Goal: Navigation & Orientation: Find specific page/section

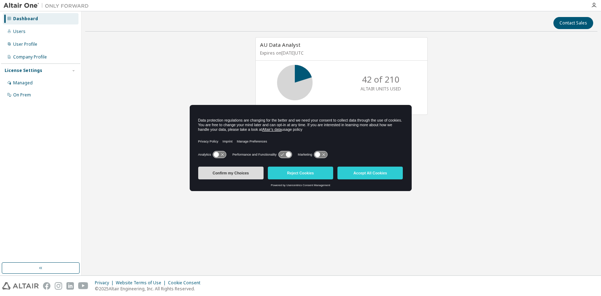
click at [225, 170] on button "Confirm my Choices" at bounding box center [230, 173] width 65 height 13
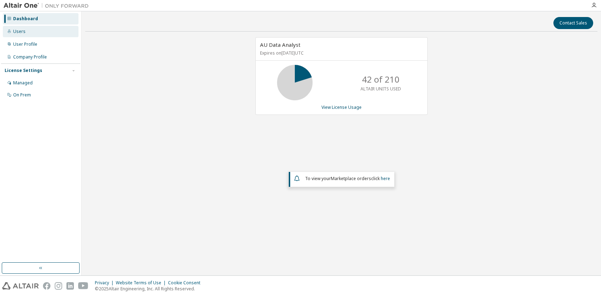
click at [19, 32] on div "Users" at bounding box center [19, 32] width 12 height 6
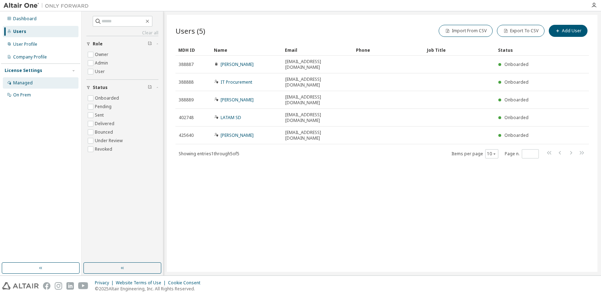
click at [31, 82] on div "Managed" at bounding box center [23, 83] width 20 height 6
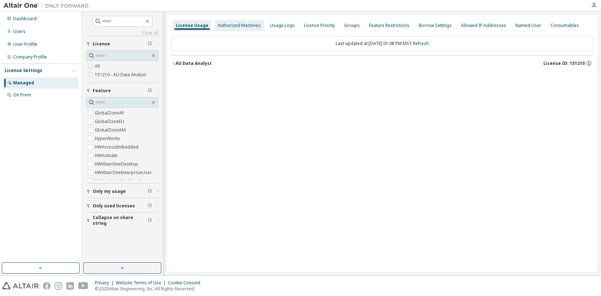
click at [237, 27] on div "Authorized Machines" at bounding box center [239, 26] width 43 height 6
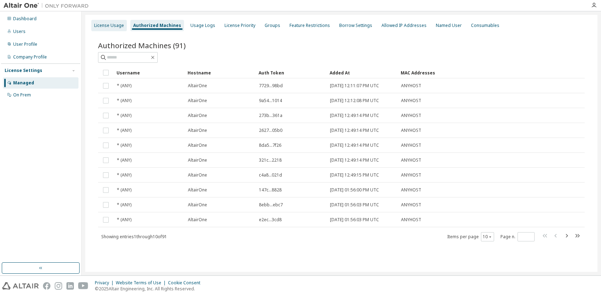
click at [105, 26] on div "License Usage" at bounding box center [109, 26] width 30 height 6
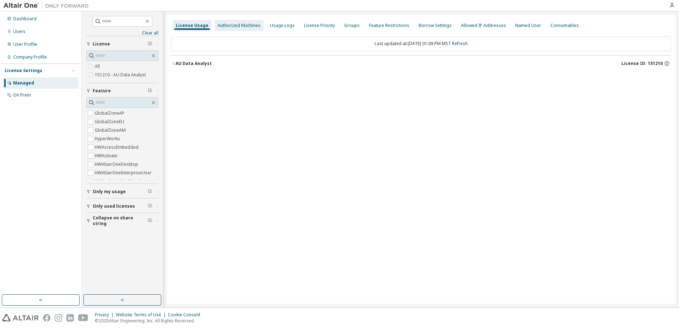
click at [242, 27] on div "Authorized Machines" at bounding box center [239, 26] width 43 height 6
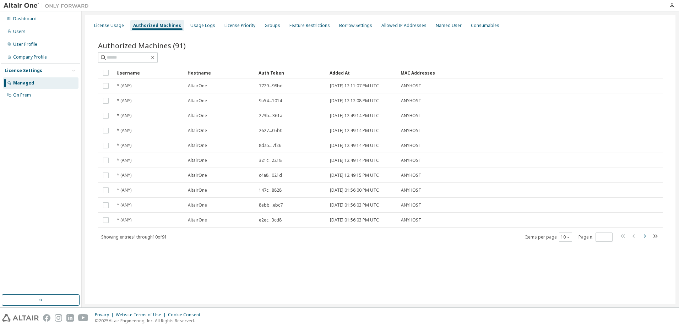
click at [600, 236] on icon "button" at bounding box center [644, 236] width 9 height 9
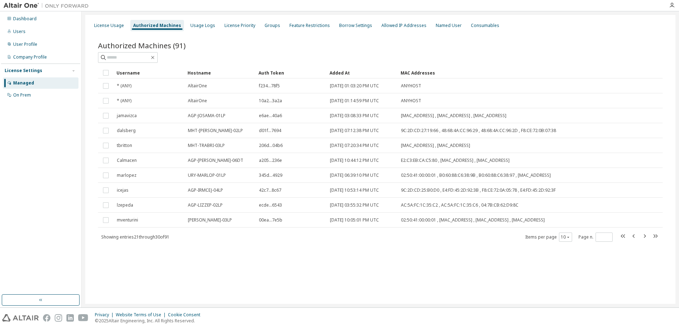
click at [600, 236] on icon "button" at bounding box center [644, 236] width 9 height 9
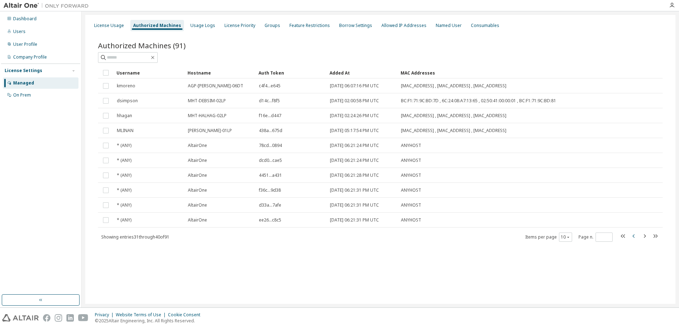
click at [600, 239] on icon "button" at bounding box center [633, 236] width 9 height 9
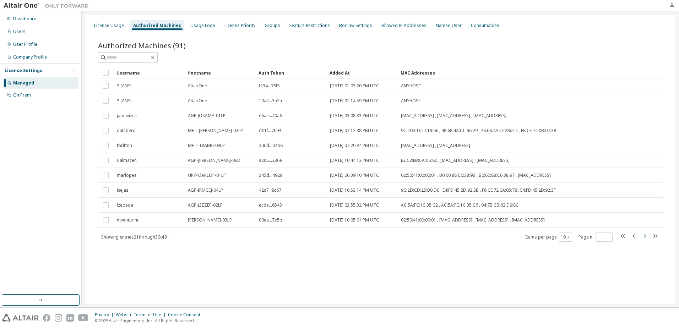
click at [600, 238] on icon "button" at bounding box center [644, 236] width 9 height 9
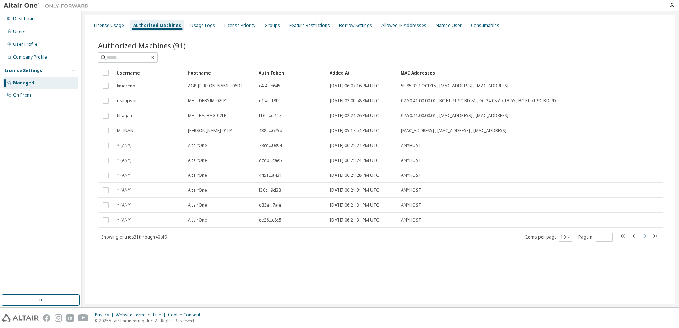
click at [600, 236] on icon "button" at bounding box center [644, 236] width 9 height 9
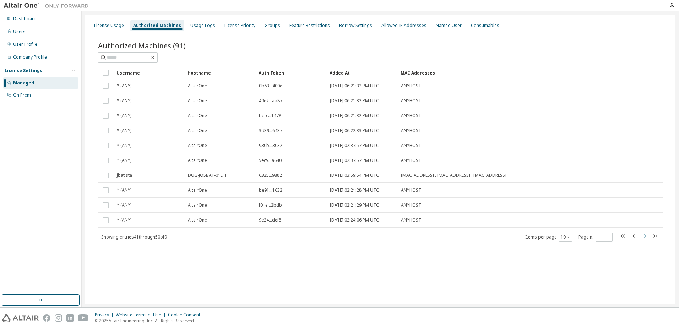
click at [600, 236] on icon "button" at bounding box center [644, 236] width 9 height 9
type input "*"
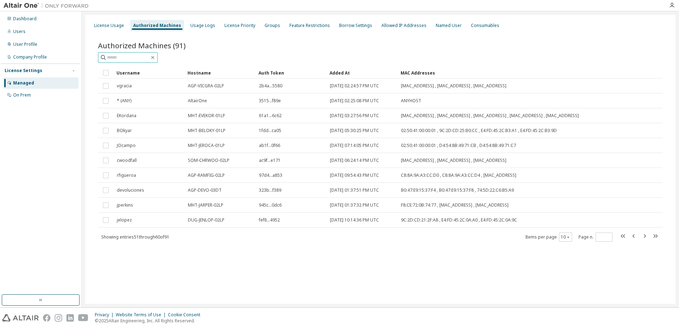
click at [136, 62] on span at bounding box center [128, 57] width 60 height 11
click at [134, 61] on span at bounding box center [128, 57] width 60 height 11
click at [129, 58] on input "text" at bounding box center [128, 57] width 43 height 7
type input "*"
type input "*********"
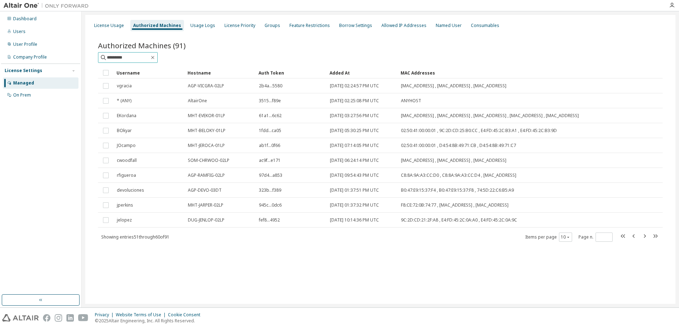
type input "*"
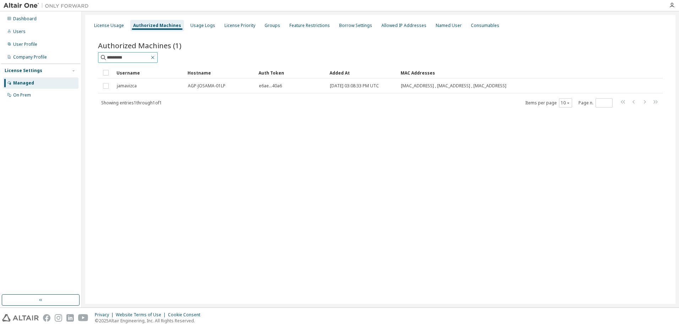
click at [154, 58] on icon "button" at bounding box center [152, 57] width 3 height 3
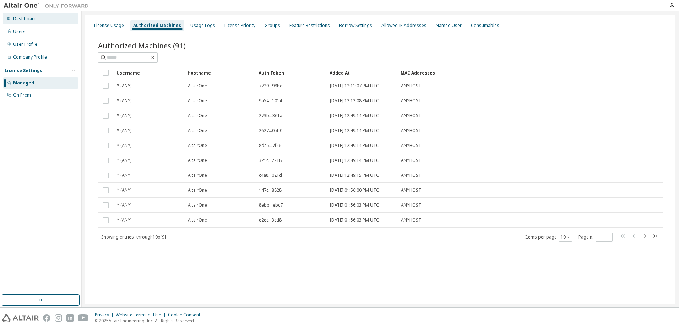
click at [20, 20] on div "Dashboard" at bounding box center [24, 19] width 23 height 6
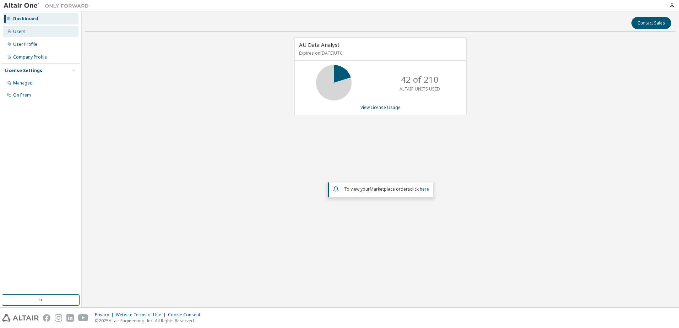
click at [22, 32] on div "Users" at bounding box center [19, 32] width 12 height 6
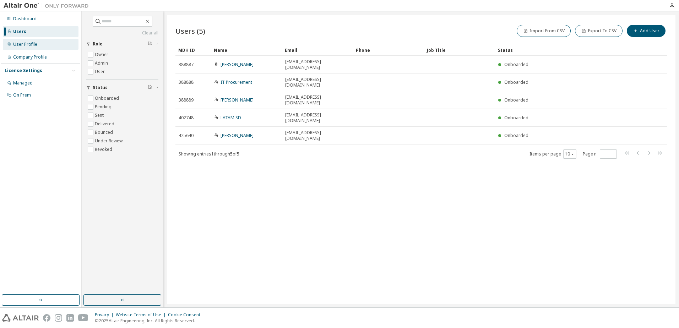
click at [28, 44] on div "User Profile" at bounding box center [25, 45] width 24 height 6
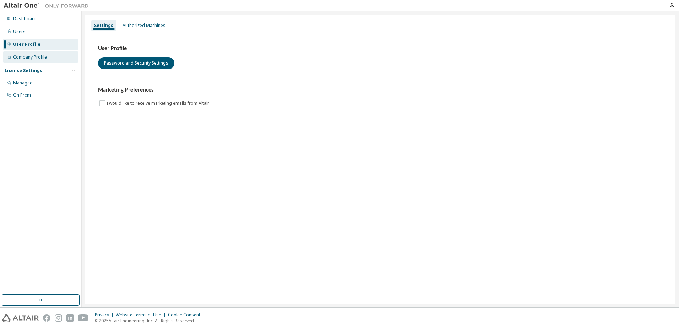
click at [36, 59] on div "Company Profile" at bounding box center [30, 57] width 34 height 6
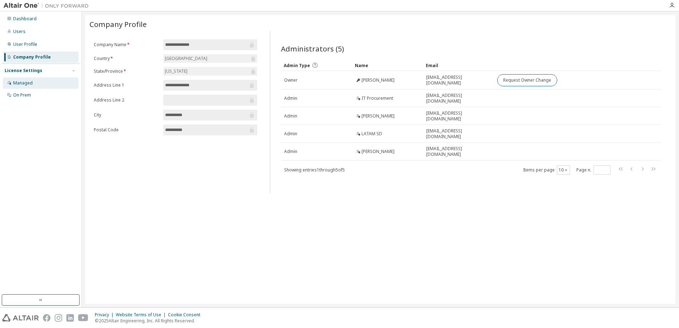
click at [24, 83] on div "Managed" at bounding box center [23, 83] width 20 height 6
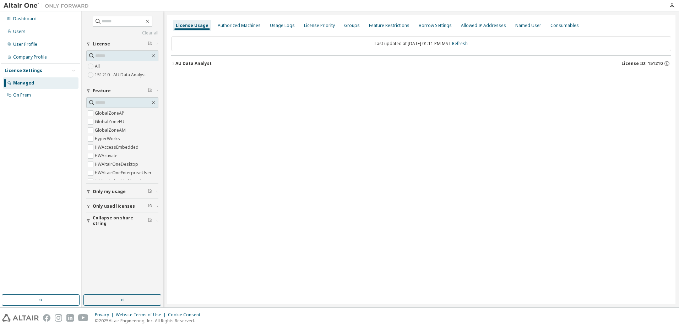
click at [157, 193] on span "button" at bounding box center [157, 192] width 2 height 4
click at [156, 192] on icon "button" at bounding box center [157, 192] width 4 height 2
click at [155, 206] on div "Only used licenses" at bounding box center [125, 206] width 64 height 6
click at [120, 204] on span "Only used licenses" at bounding box center [114, 206] width 42 height 6
click at [127, 221] on span "Collapse on share string" at bounding box center [120, 220] width 55 height 11
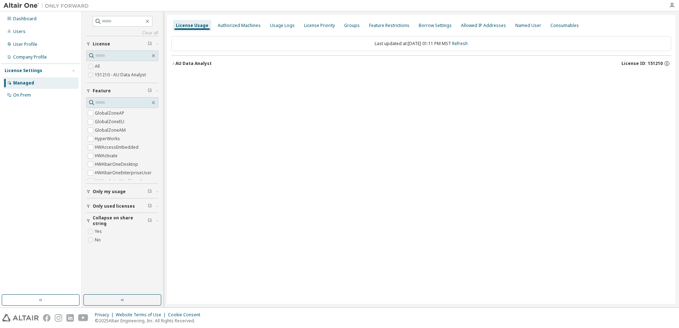
click at [227, 137] on div "License Usage Authorized Machines Usage Logs License Priority Groups Feature Re…" at bounding box center [421, 159] width 508 height 289
click at [242, 23] on div "Authorized Machines" at bounding box center [239, 26] width 43 height 6
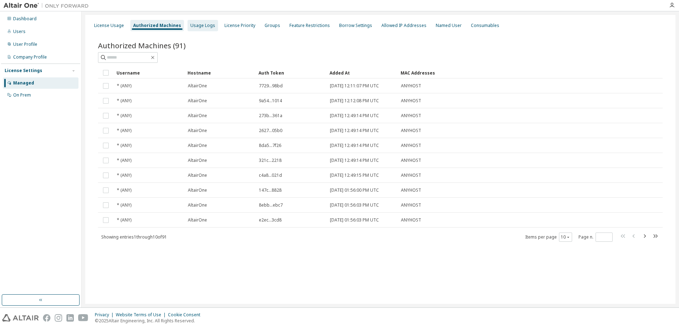
click at [204, 24] on div "Usage Logs" at bounding box center [202, 26] width 25 height 6
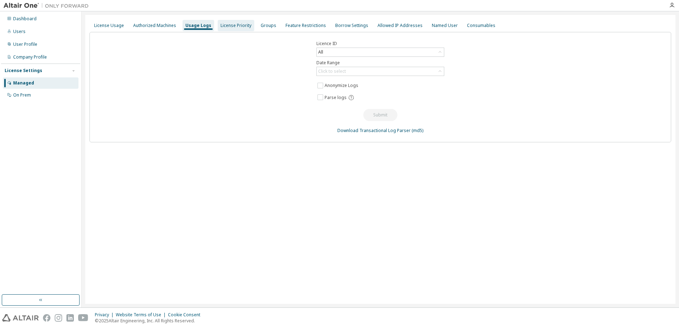
click at [227, 24] on div "License Priority" at bounding box center [235, 26] width 31 height 6
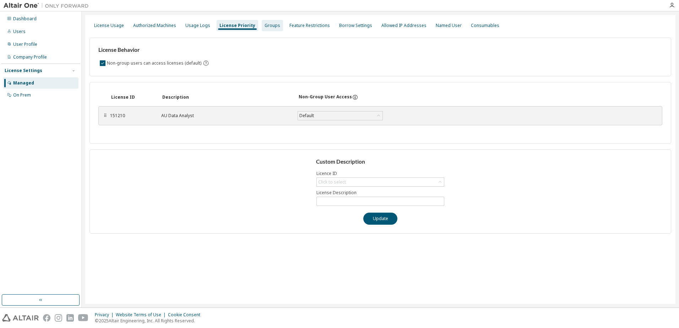
click at [269, 28] on div "Groups" at bounding box center [272, 26] width 16 height 6
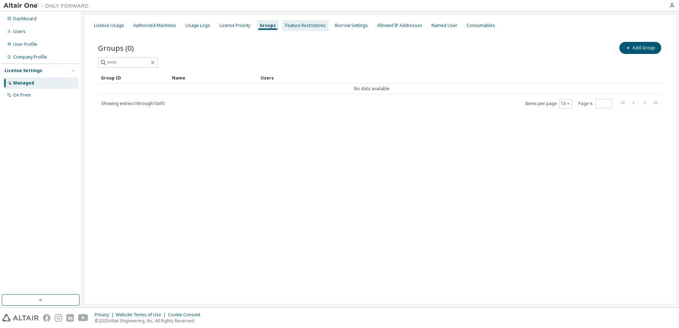
click at [289, 26] on div "Feature Restrictions" at bounding box center [305, 26] width 40 height 6
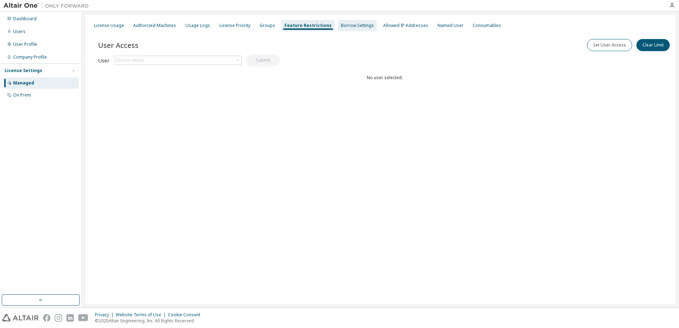
click at [341, 28] on div "Borrow Settings" at bounding box center [357, 26] width 33 height 6
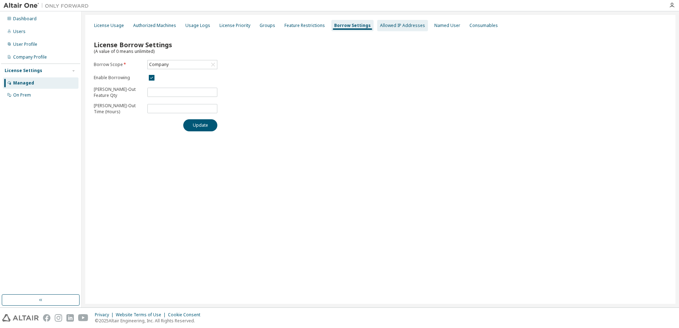
click at [384, 28] on div "Allowed IP Addresses" at bounding box center [402, 26] width 45 height 6
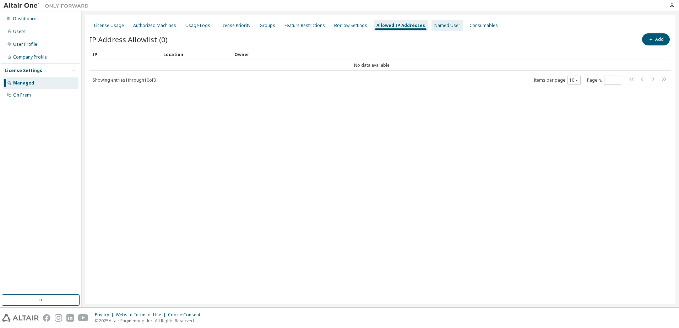
click at [440, 25] on div "Named User" at bounding box center [447, 26] width 26 height 6
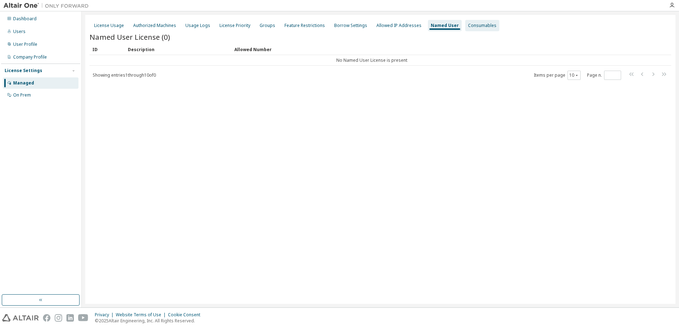
click at [468, 25] on div "Consumables" at bounding box center [482, 26] width 28 height 6
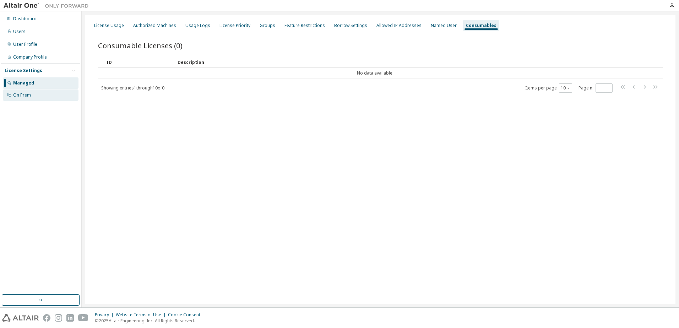
click at [23, 98] on div "On Prem" at bounding box center [41, 94] width 76 height 11
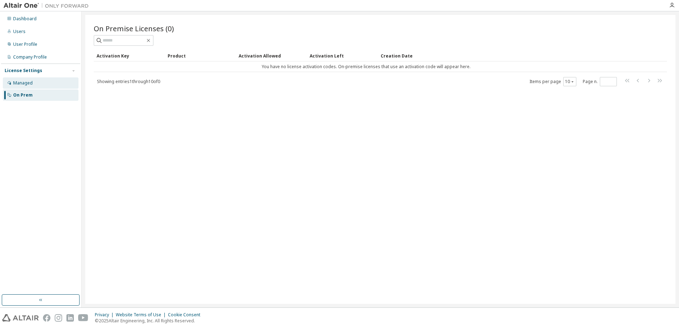
click at [28, 80] on div "Managed" at bounding box center [41, 82] width 76 height 11
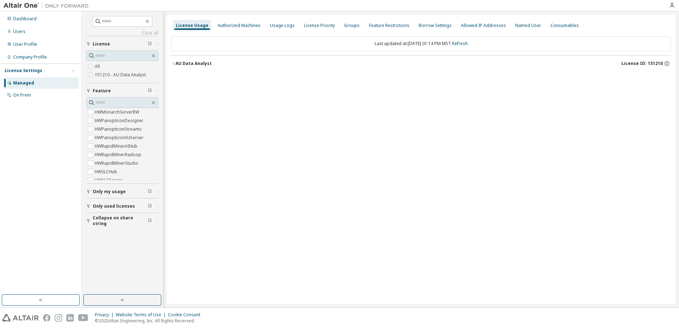
scroll to position [333, 0]
click at [90, 192] on icon "button" at bounding box center [88, 192] width 4 height 4
click at [158, 91] on icon "button" at bounding box center [157, 91] width 1 height 1
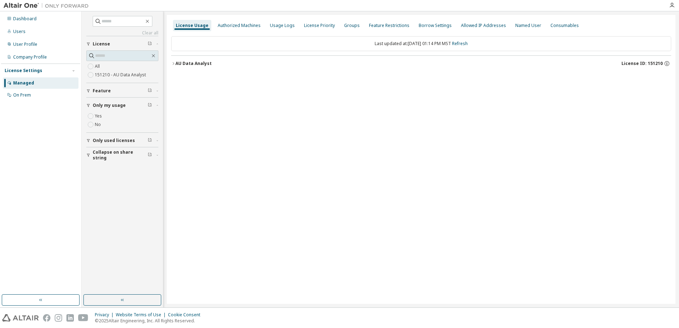
click at [157, 106] on span "button" at bounding box center [157, 105] width 2 height 4
click at [157, 119] on icon "button" at bounding box center [157, 120] width 4 height 2
click at [515, 26] on div "Named User" at bounding box center [528, 26] width 26 height 6
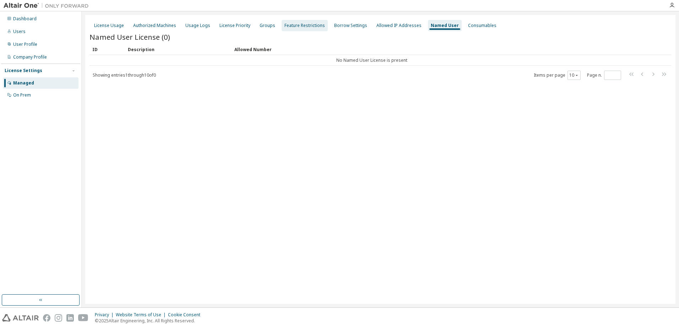
click at [301, 27] on div "Feature Restrictions" at bounding box center [304, 26] width 40 height 6
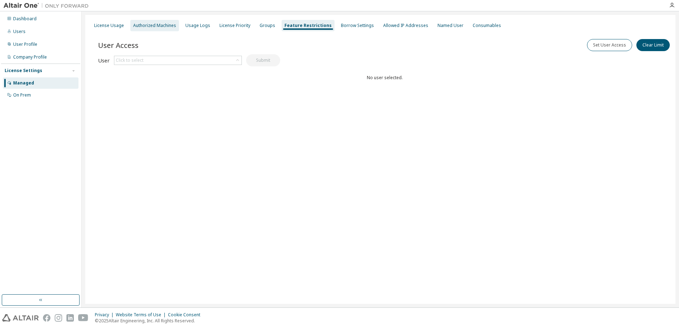
click at [169, 23] on div "Authorized Machines" at bounding box center [154, 26] width 43 height 6
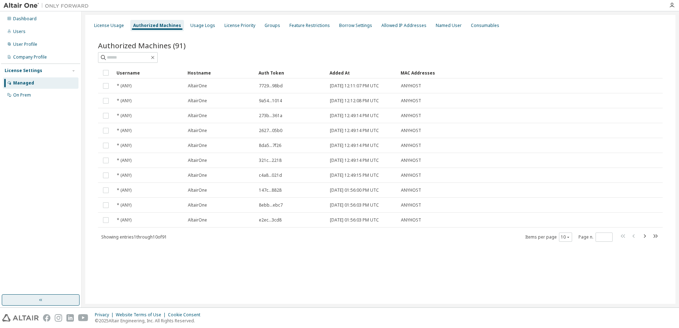
click at [40, 296] on icon "button" at bounding box center [41, 300] width 6 height 6
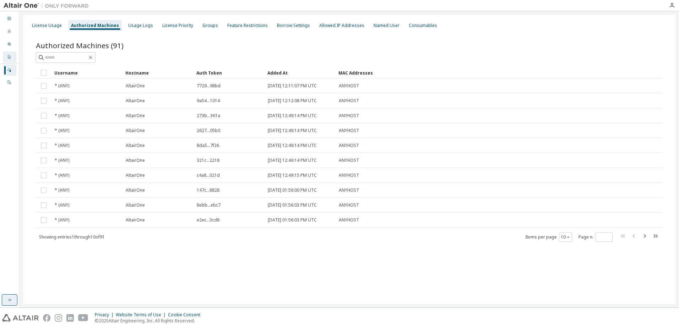
click at [12, 56] on div "Company Profile" at bounding box center [9, 56] width 13 height 11
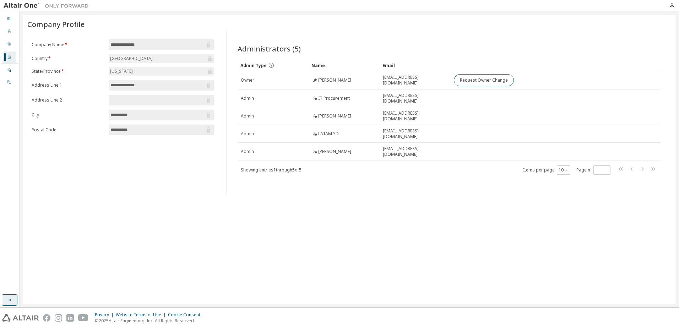
click at [13, 295] on button "button" at bounding box center [10, 299] width 16 height 11
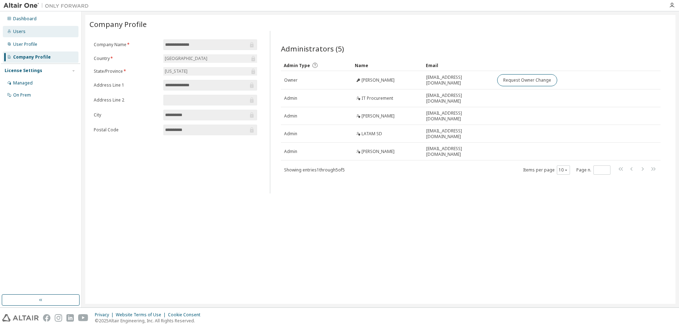
click at [20, 34] on div "Users" at bounding box center [19, 32] width 12 height 6
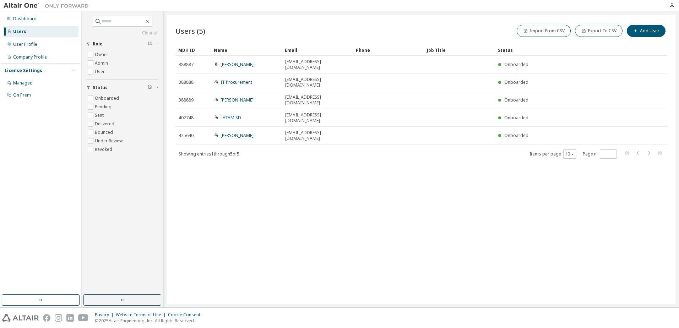
click at [464, 221] on div "Users (5) Import From CSV Export To CSV Add User Clear Load Save Save As Field …" at bounding box center [421, 159] width 508 height 289
click at [477, 225] on div "Users (5) Import From CSV Export To CSV Add User Clear Load Save Save As Field …" at bounding box center [421, 159] width 508 height 289
click at [411, 218] on div "Users (5) Import From CSV Export To CSV Add User Clear Load Save Save As Field …" at bounding box center [421, 159] width 508 height 289
click at [39, 57] on div "Company Profile" at bounding box center [30, 57] width 34 height 6
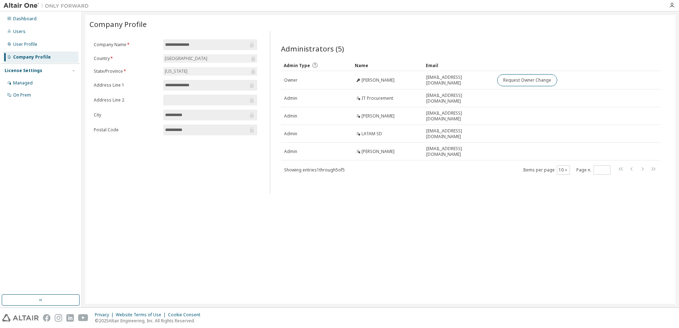
click at [28, 72] on div "License Settings" at bounding box center [24, 71] width 38 height 6
click at [16, 71] on div "License Settings" at bounding box center [24, 71] width 38 height 6
click at [22, 83] on div "Managed" at bounding box center [23, 83] width 20 height 6
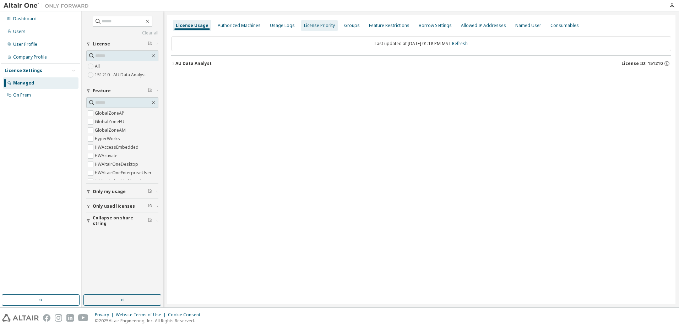
click at [241, 26] on div "Authorized Machines" at bounding box center [239, 26] width 43 height 6
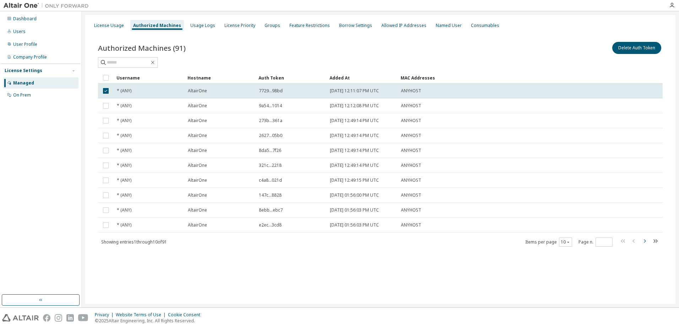
click at [600, 242] on icon "button" at bounding box center [645, 241] width 2 height 4
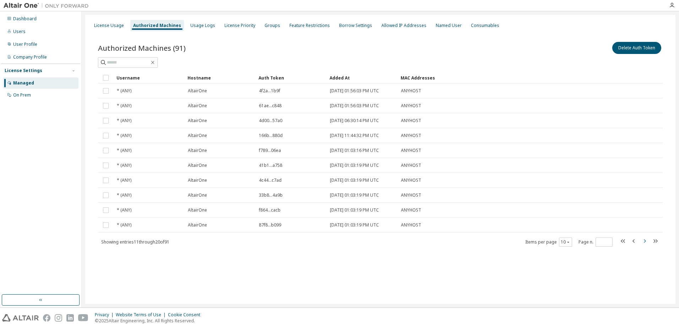
click at [600, 242] on icon "button" at bounding box center [645, 241] width 2 height 4
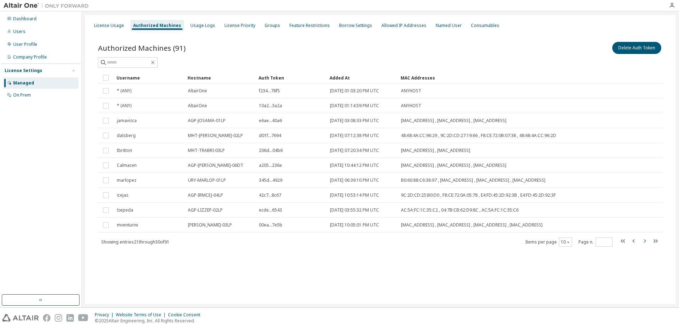
click at [600, 242] on icon "button" at bounding box center [645, 241] width 2 height 4
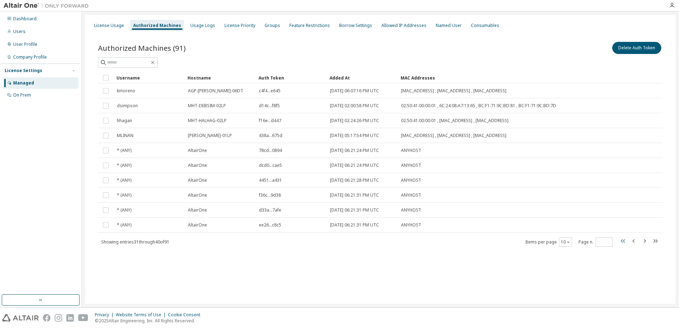
click at [600, 241] on icon "button" at bounding box center [623, 241] width 9 height 9
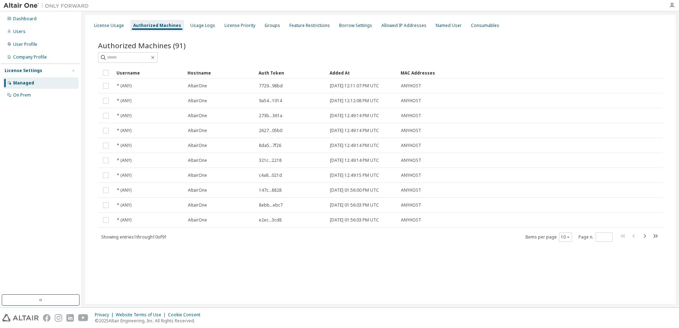
click at [600, 237] on icon "button" at bounding box center [644, 236] width 9 height 9
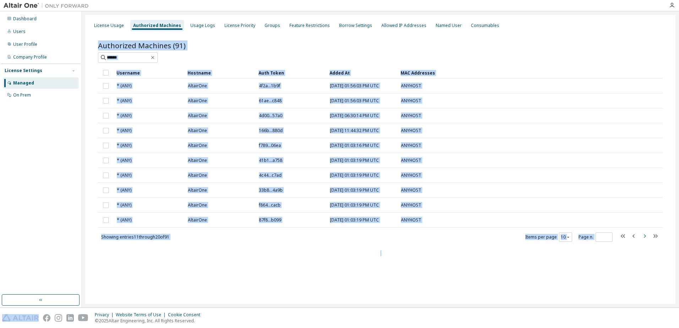
click at [600, 237] on icon "button" at bounding box center [644, 236] width 9 height 9
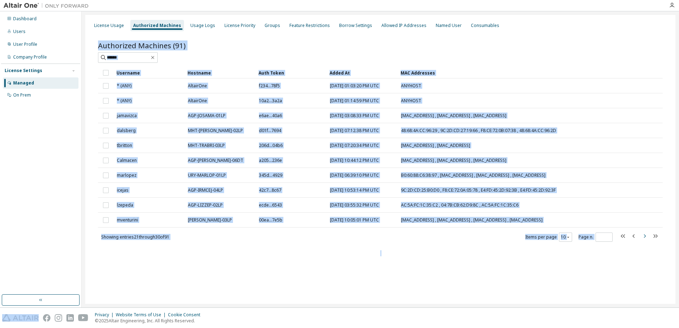
click at [600, 237] on icon "button" at bounding box center [644, 236] width 9 height 9
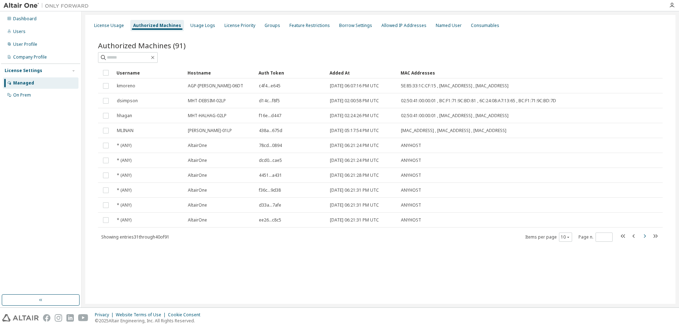
click at [600, 237] on icon "button" at bounding box center [644, 236] width 9 height 9
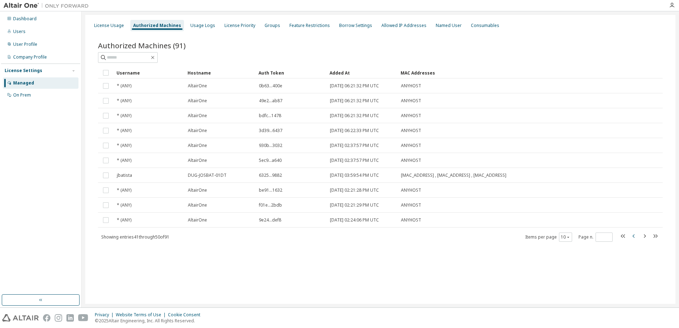
click at [600, 236] on icon "button" at bounding box center [633, 236] width 9 height 9
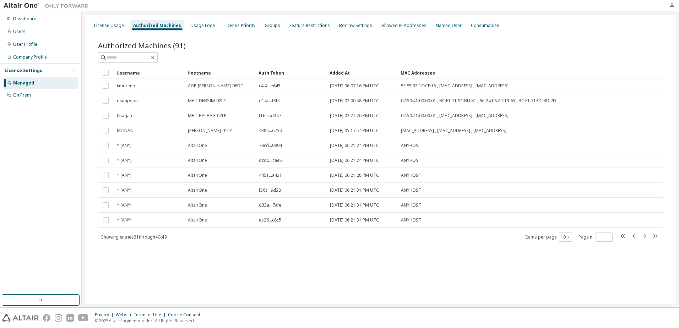
click at [600, 236] on icon "button" at bounding box center [645, 236] width 2 height 4
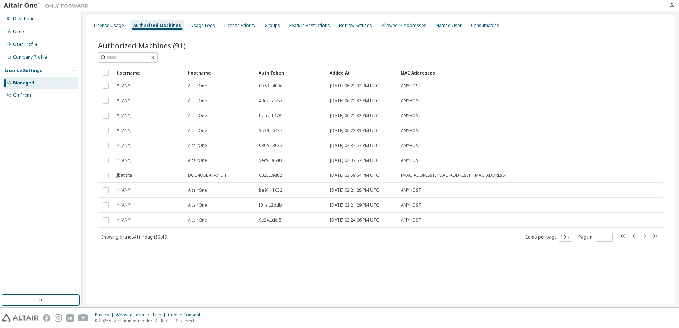
click at [600, 236] on icon "button" at bounding box center [645, 236] width 2 height 4
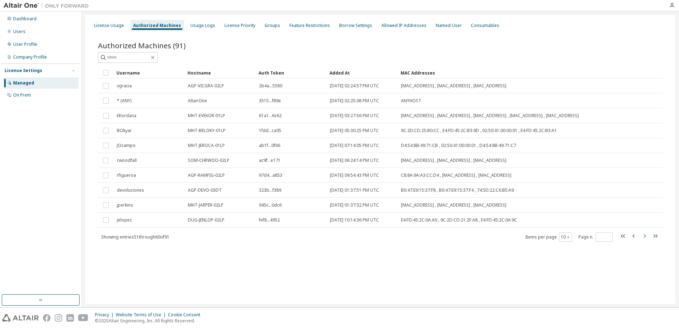
click at [600, 238] on icon "button" at bounding box center [645, 236] width 2 height 4
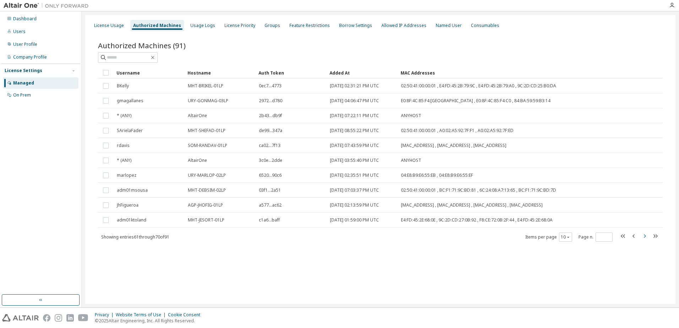
click at [600, 238] on icon "button" at bounding box center [644, 236] width 9 height 9
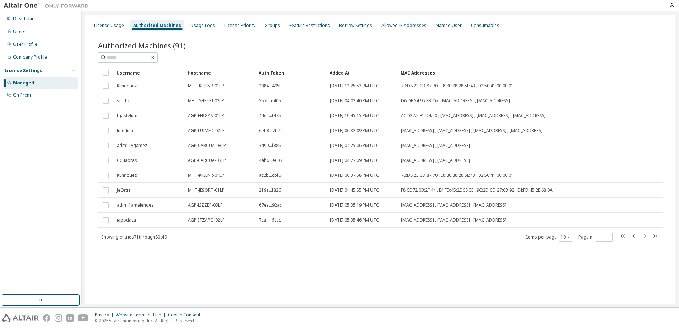
click at [600, 236] on icon "button" at bounding box center [644, 236] width 9 height 9
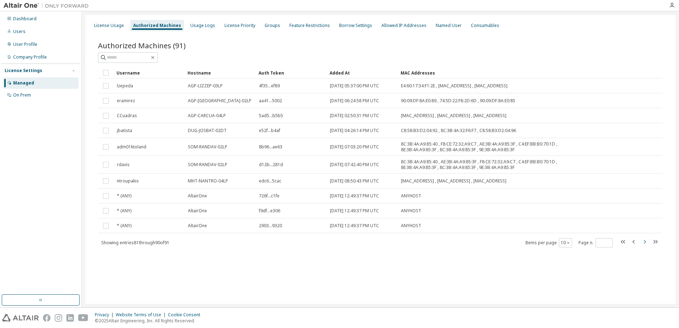
click at [600, 242] on icon "button" at bounding box center [644, 241] width 9 height 9
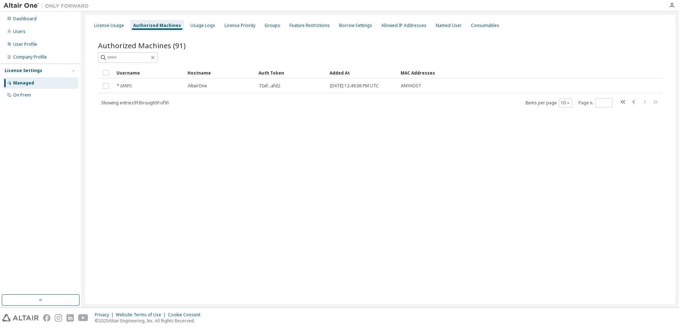
click at [600, 103] on icon "button" at bounding box center [633, 102] width 9 height 9
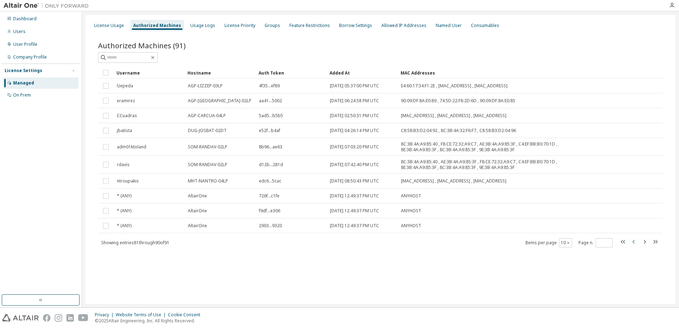
click at [600, 243] on icon "button" at bounding box center [633, 241] width 9 height 9
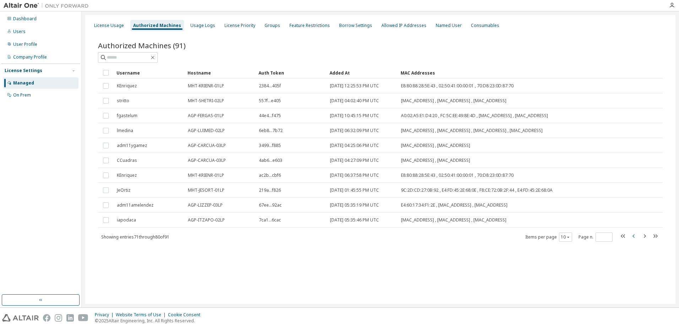
click at [600, 243] on div "Authorized Machines (91) Clear Load Save Save As Field Operator Value Select fi…" at bounding box center [379, 146] width 581 height 229
click at [600, 235] on icon "button" at bounding box center [633, 236] width 9 height 9
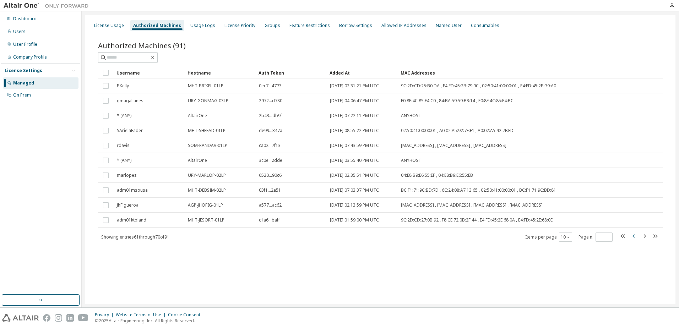
click at [600, 235] on icon "button" at bounding box center [633, 236] width 9 height 9
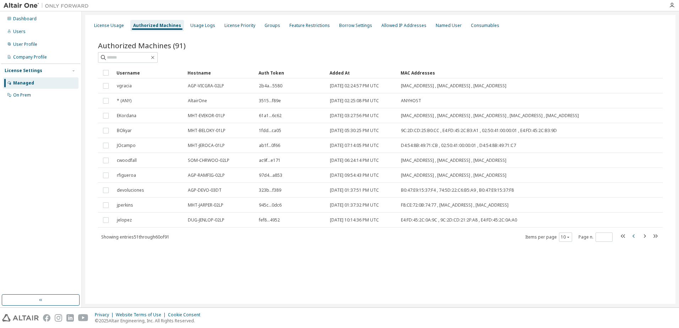
click at [600, 236] on icon "button" at bounding box center [633, 236] width 9 height 9
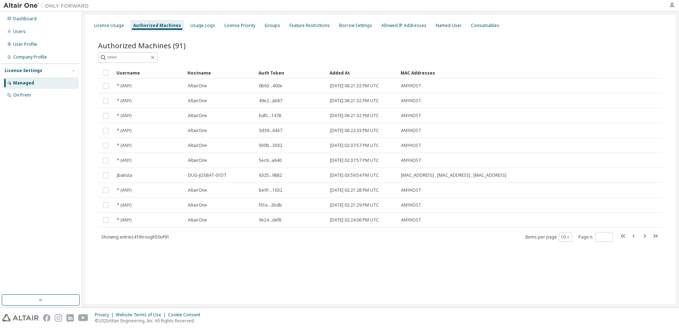
click at [600, 236] on icon "button" at bounding box center [633, 236] width 9 height 9
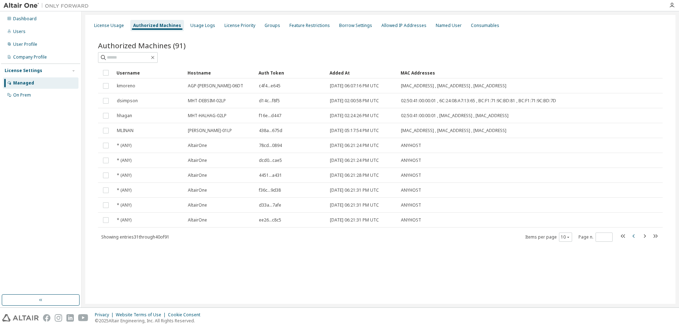
click at [600, 236] on icon "button" at bounding box center [633, 236] width 9 height 9
type input "*"
